Goal: Task Accomplishment & Management: Use online tool/utility

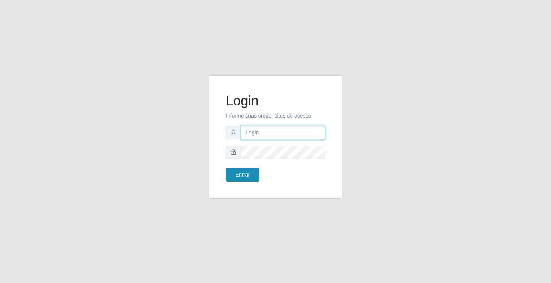
type input "[EMAIL_ADDRESS][DOMAIN_NAME]"
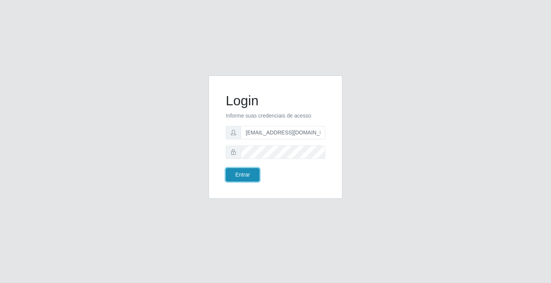
click at [236, 178] on button "Entrar" at bounding box center [243, 174] width 34 height 13
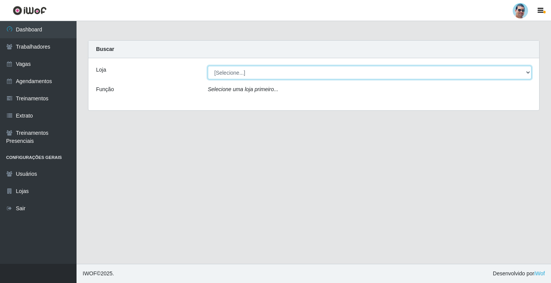
click at [236, 74] on select "[Selecione...] Mercadinho Extrabom" at bounding box center [370, 72] width 324 height 13
select select "175"
click at [208, 66] on select "[Selecione...] Mercadinho Extrabom" at bounding box center [370, 72] width 324 height 13
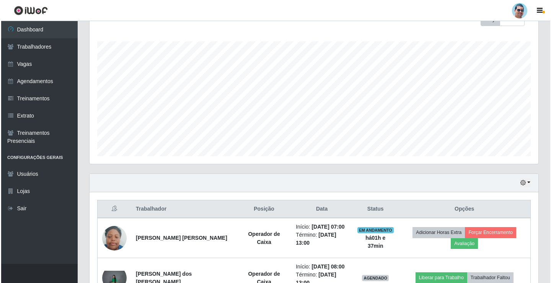
scroll to position [230, 0]
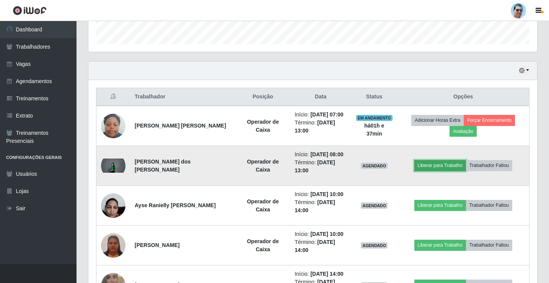
click at [421, 166] on button "Liberar para Trabalho" at bounding box center [440, 165] width 52 height 11
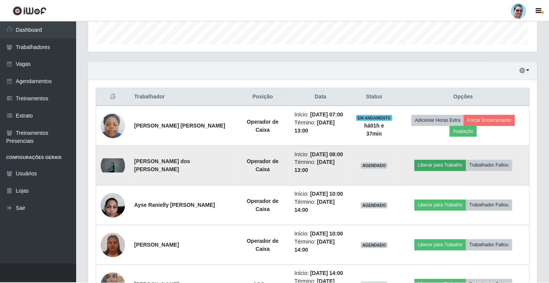
scroll to position [159, 445]
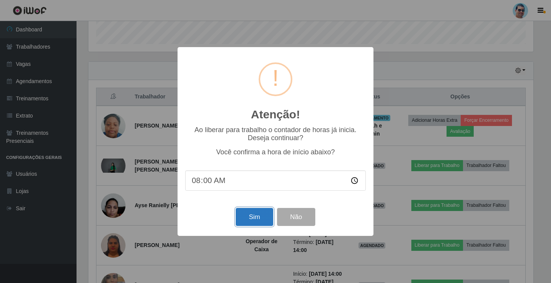
click at [263, 220] on button "Sim" at bounding box center [254, 217] width 37 height 18
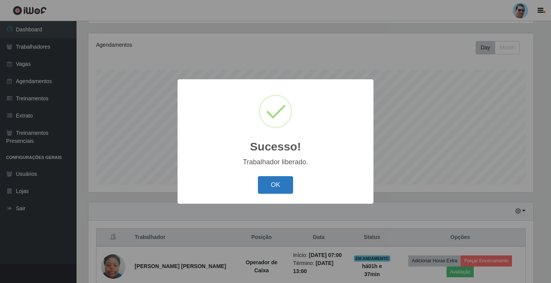
click at [275, 189] on button "OK" at bounding box center [276, 185] width 36 height 18
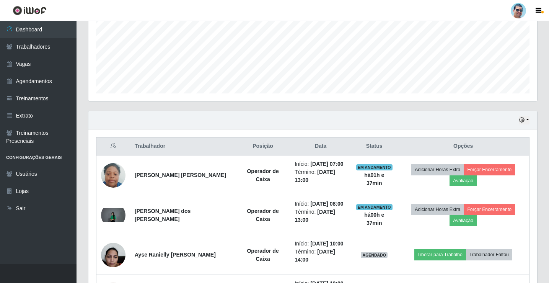
scroll to position [138, 0]
